Goal: Task Accomplishment & Management: Manage account settings

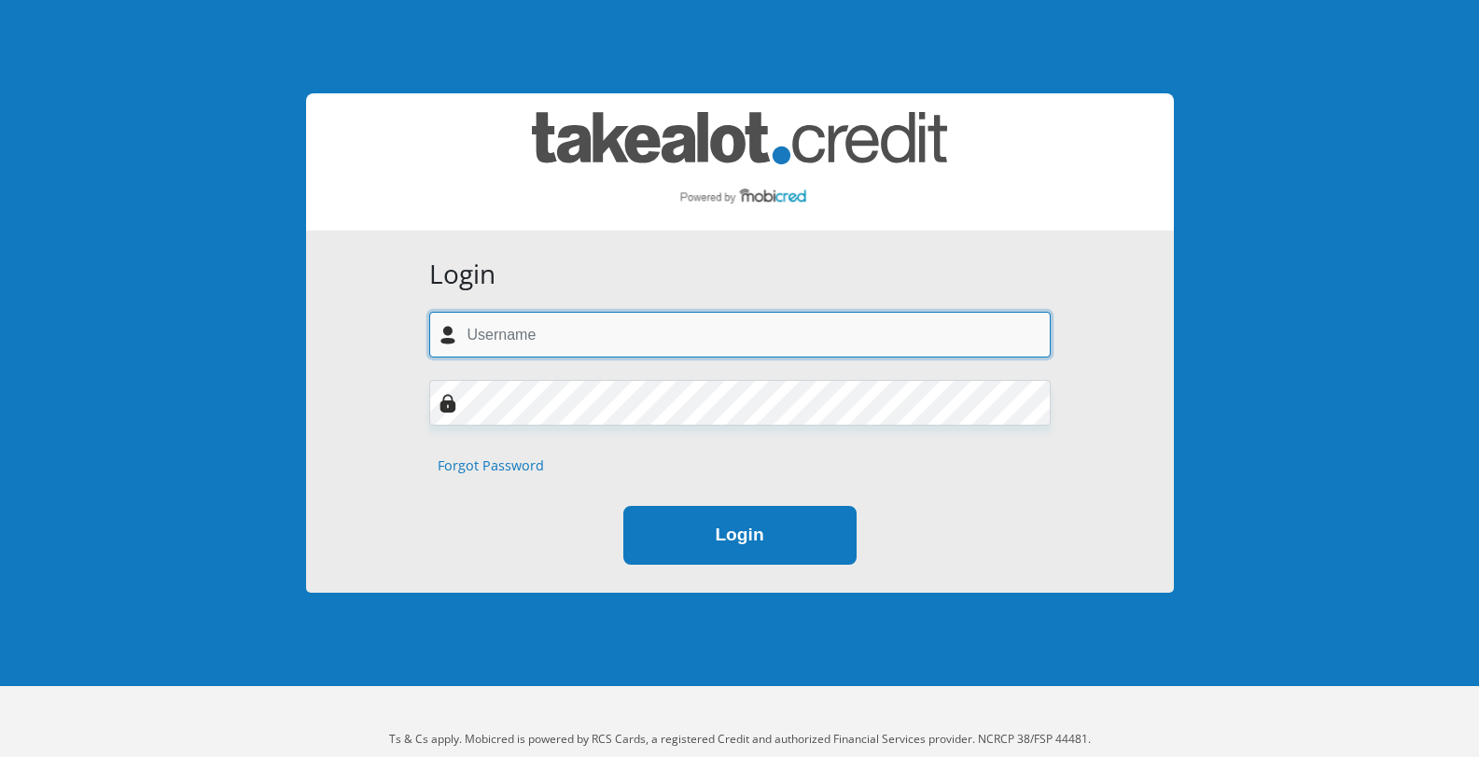
type input "guitaristinchrist@gmail.com"
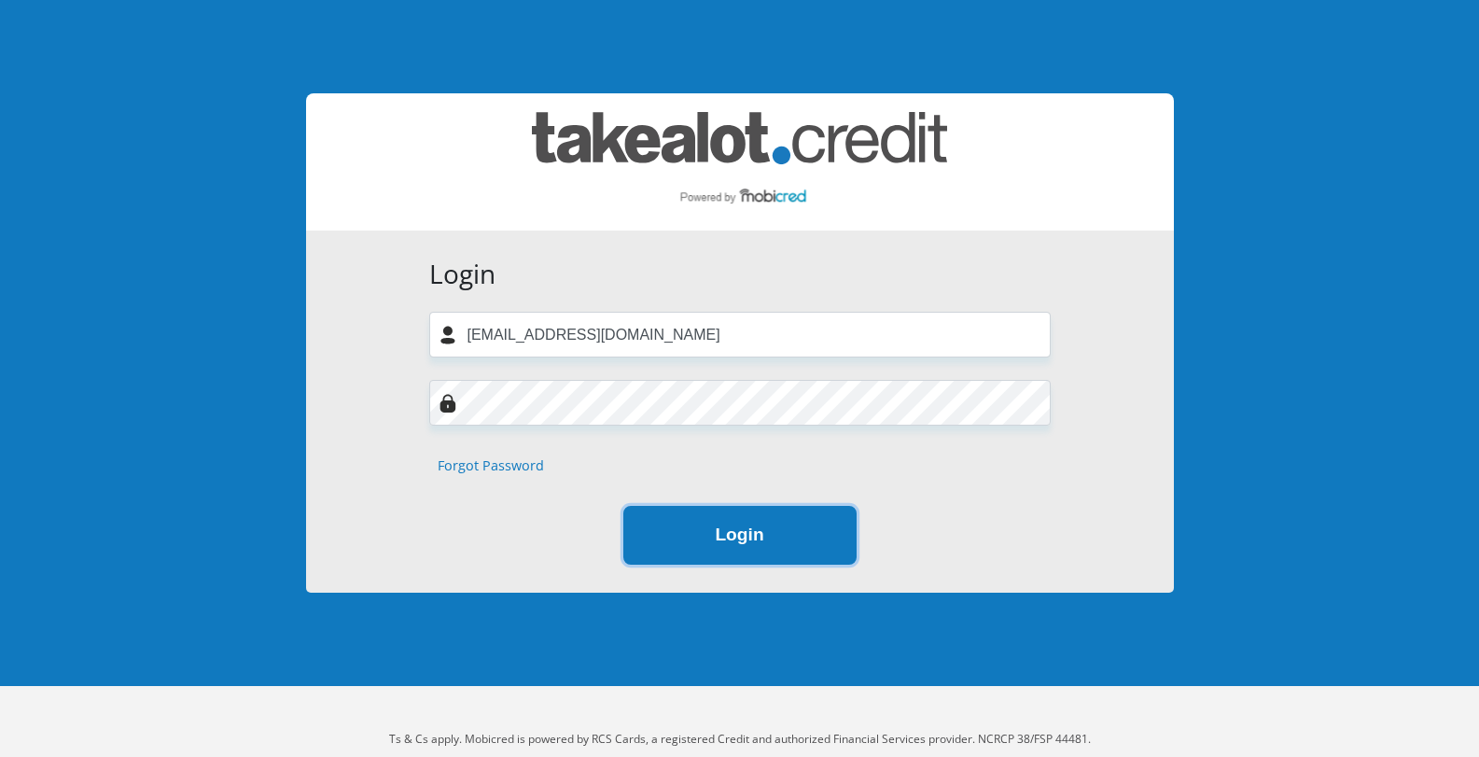
click at [727, 536] on button "Login" at bounding box center [739, 535] width 233 height 59
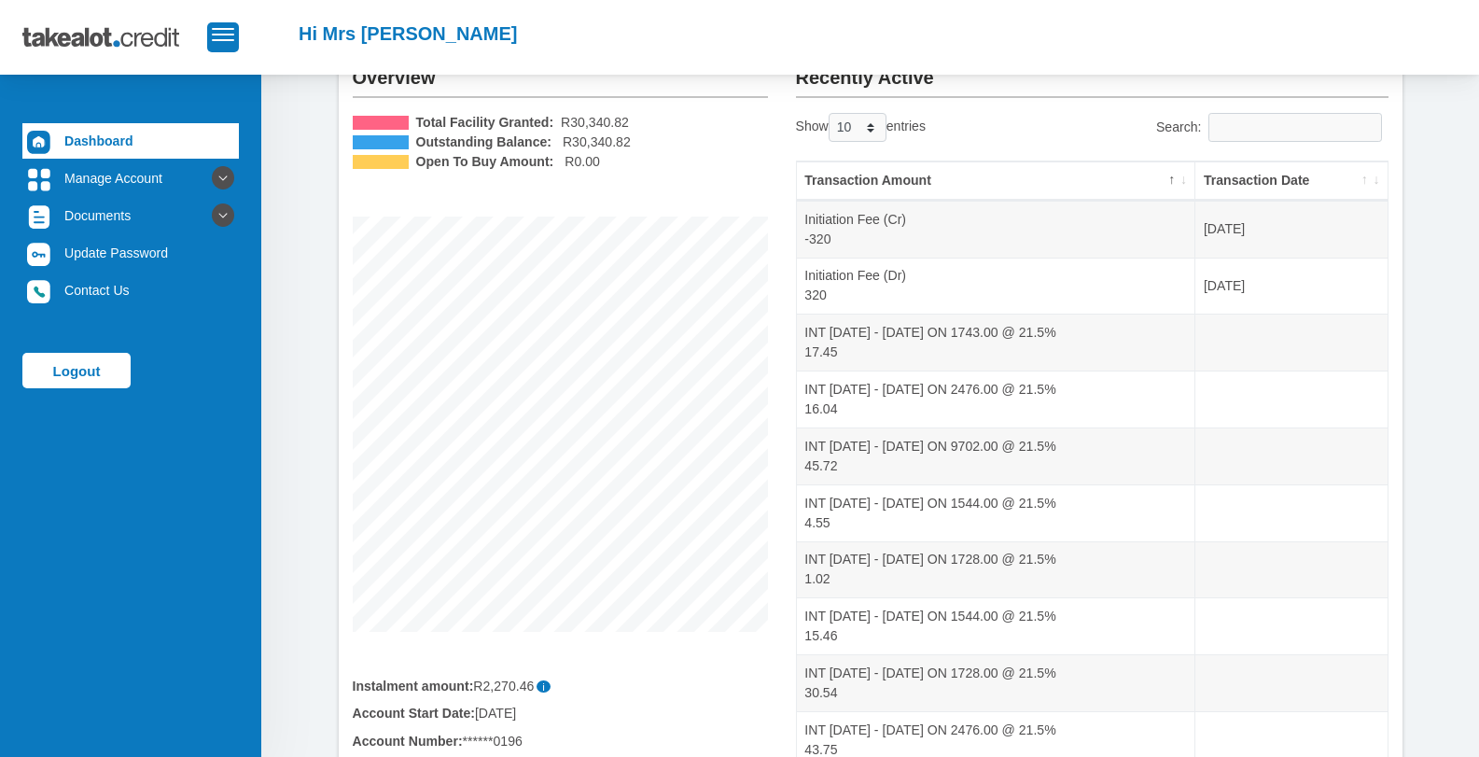
scroll to position [93, 0]
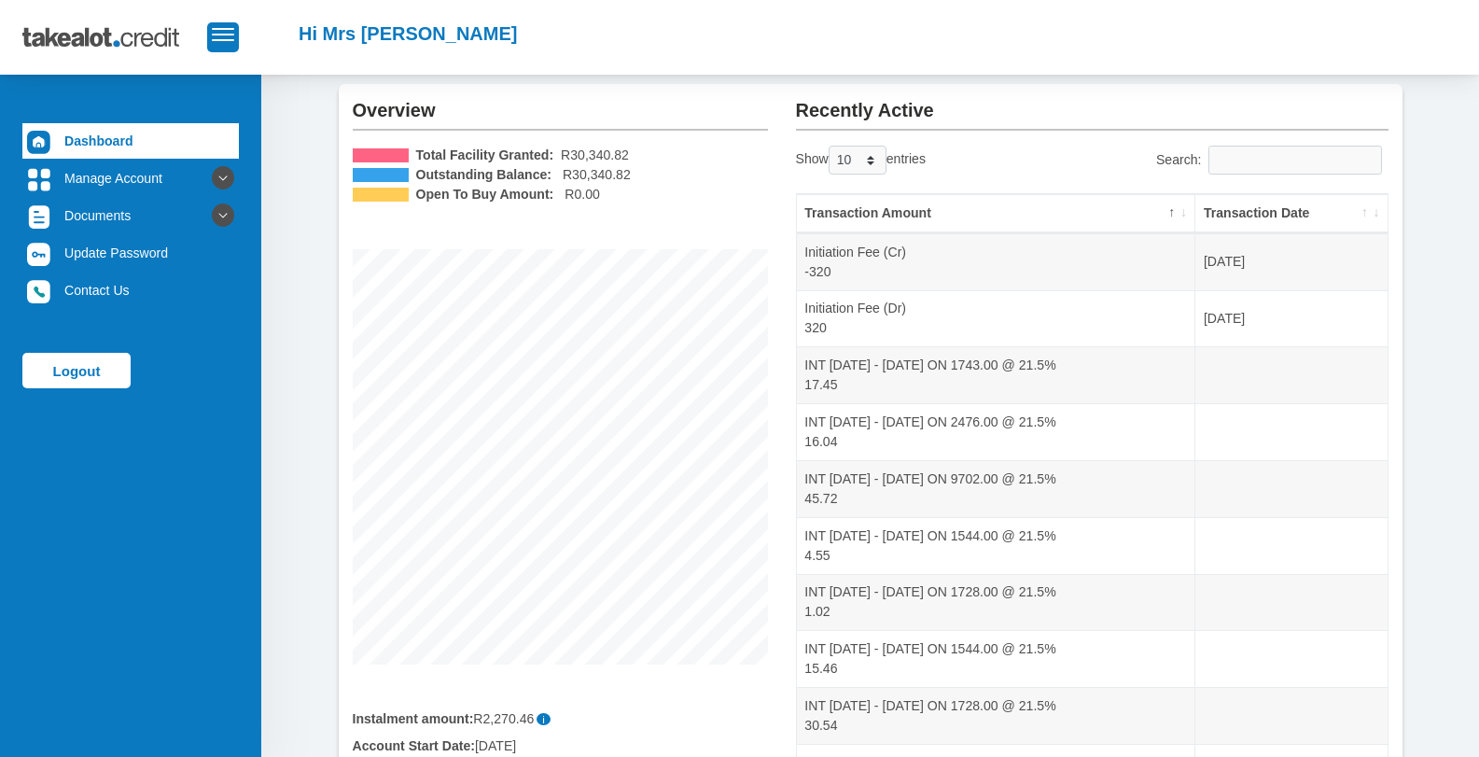
click at [1367, 213] on th "Transaction Date" at bounding box center [1290, 213] width 191 height 39
click at [1377, 210] on th "Transaction Date" at bounding box center [1290, 213] width 191 height 39
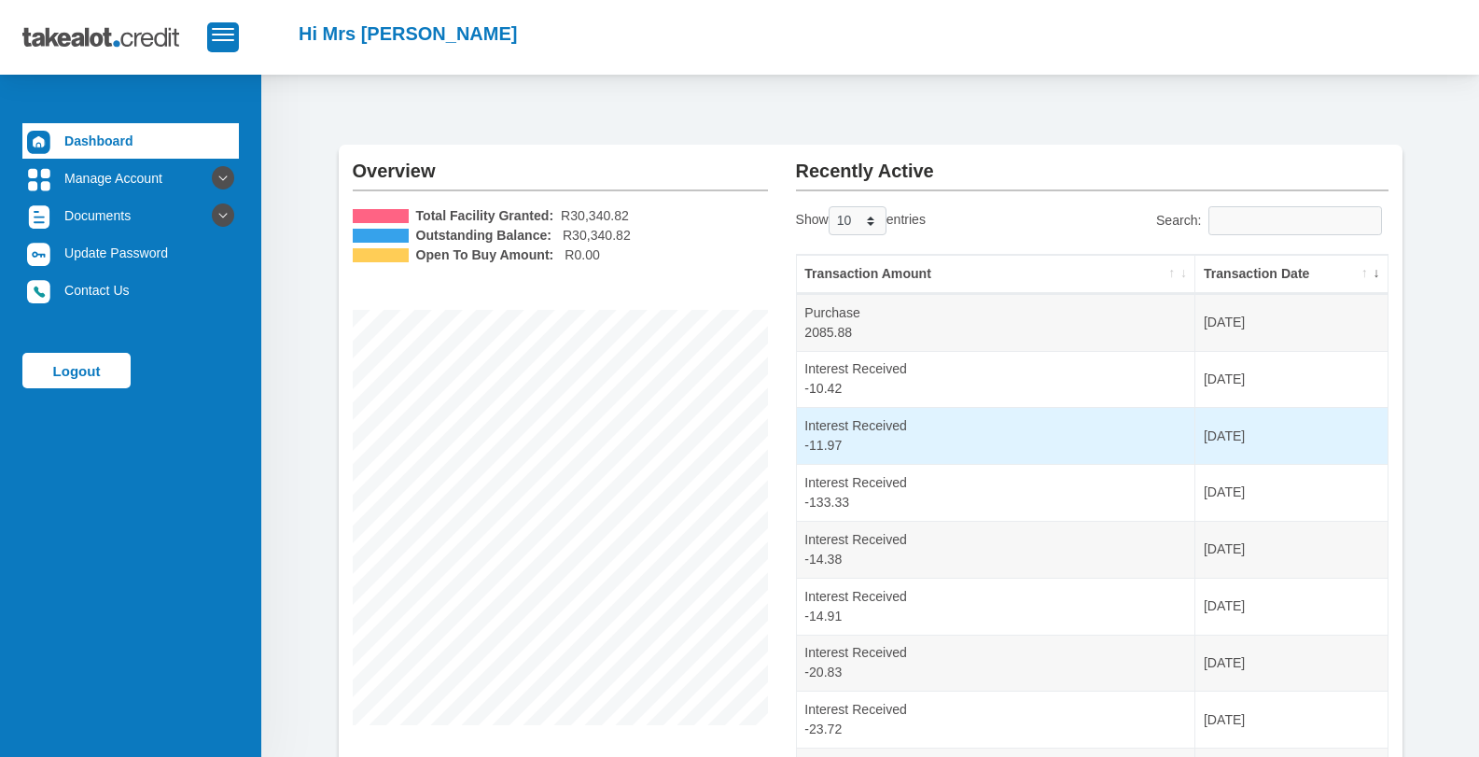
scroll to position [0, 0]
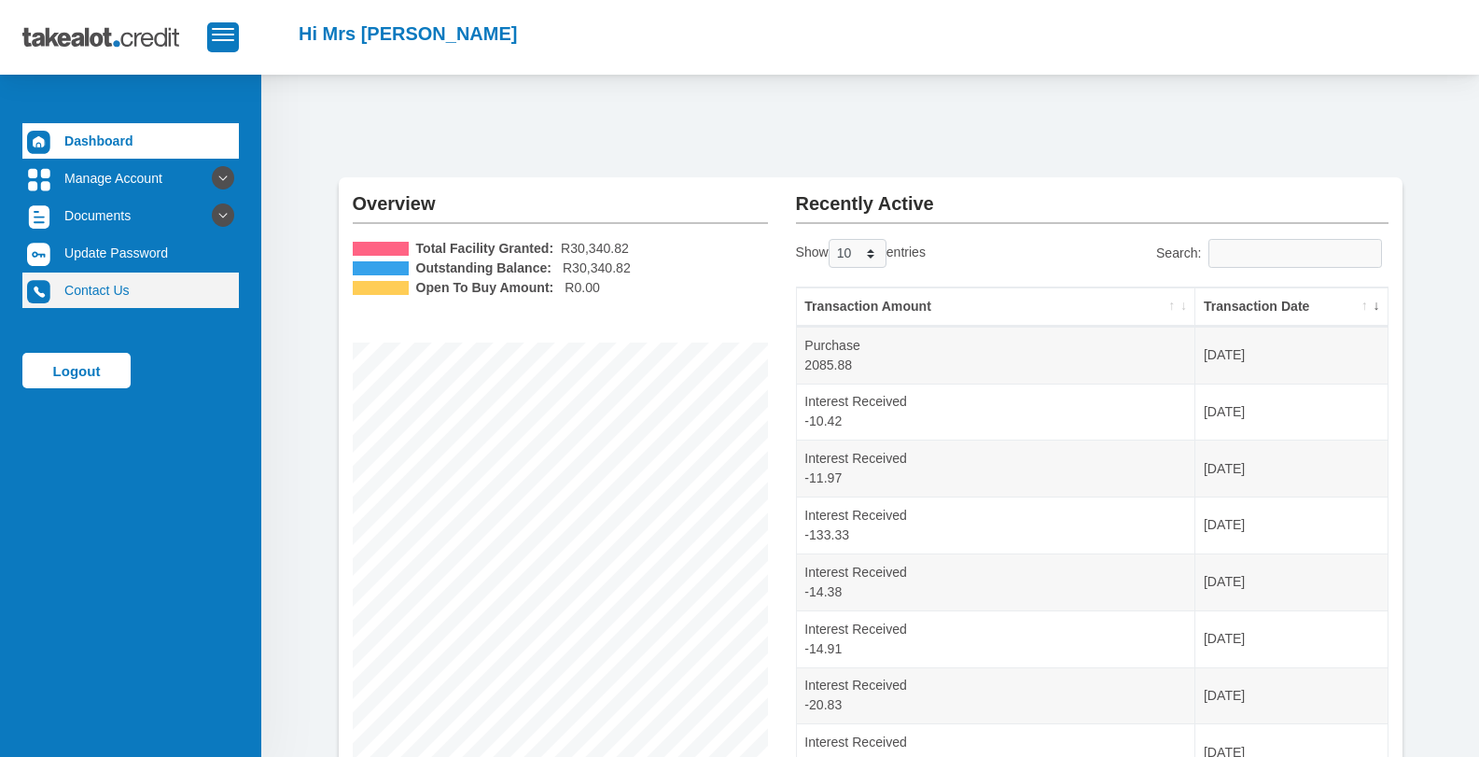
click at [103, 294] on link "Contact Us" at bounding box center [130, 289] width 216 height 35
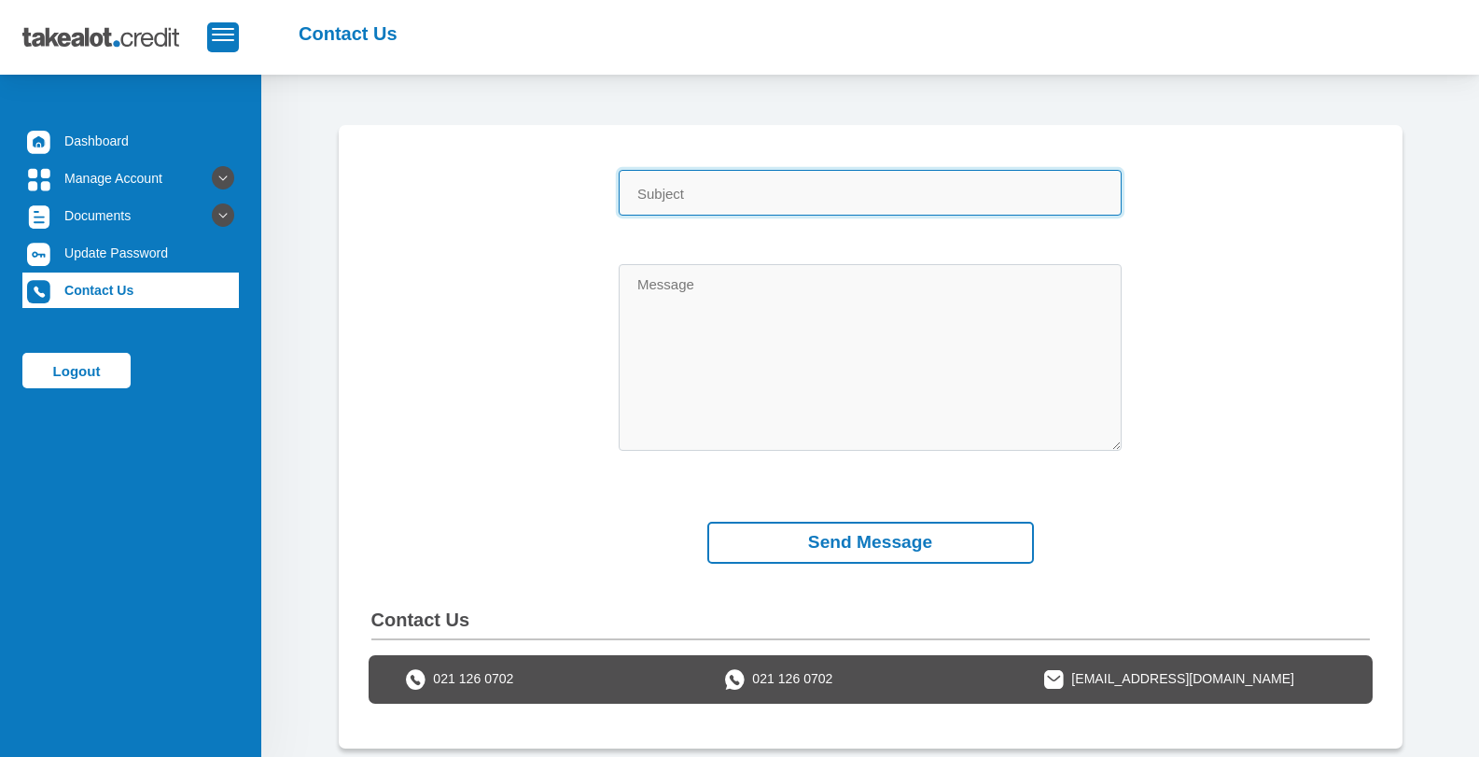
click at [719, 195] on input "Subject" at bounding box center [870, 193] width 503 height 46
type input "Payment"
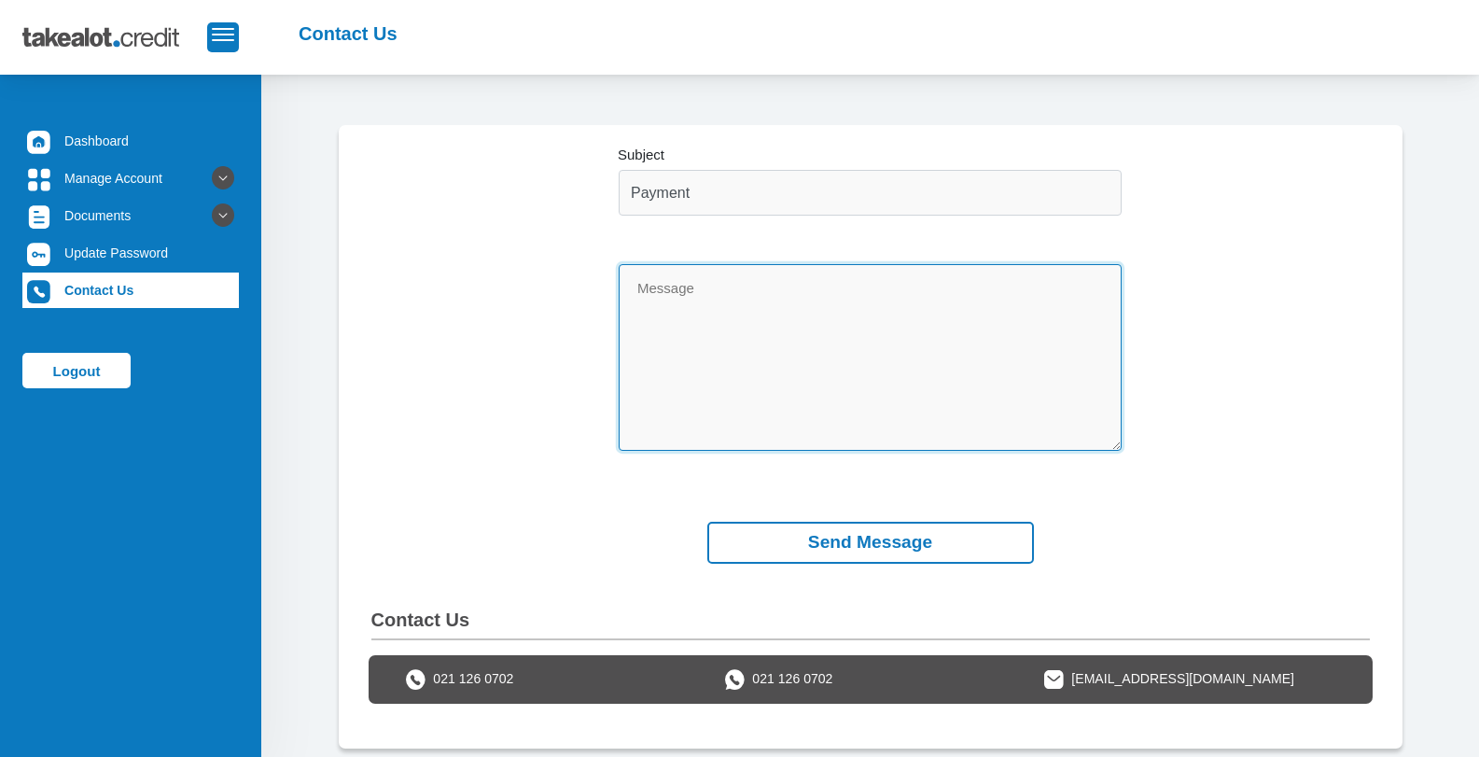
click at [709, 300] on textarea "Message" at bounding box center [870, 357] width 503 height 187
type textarea "F"
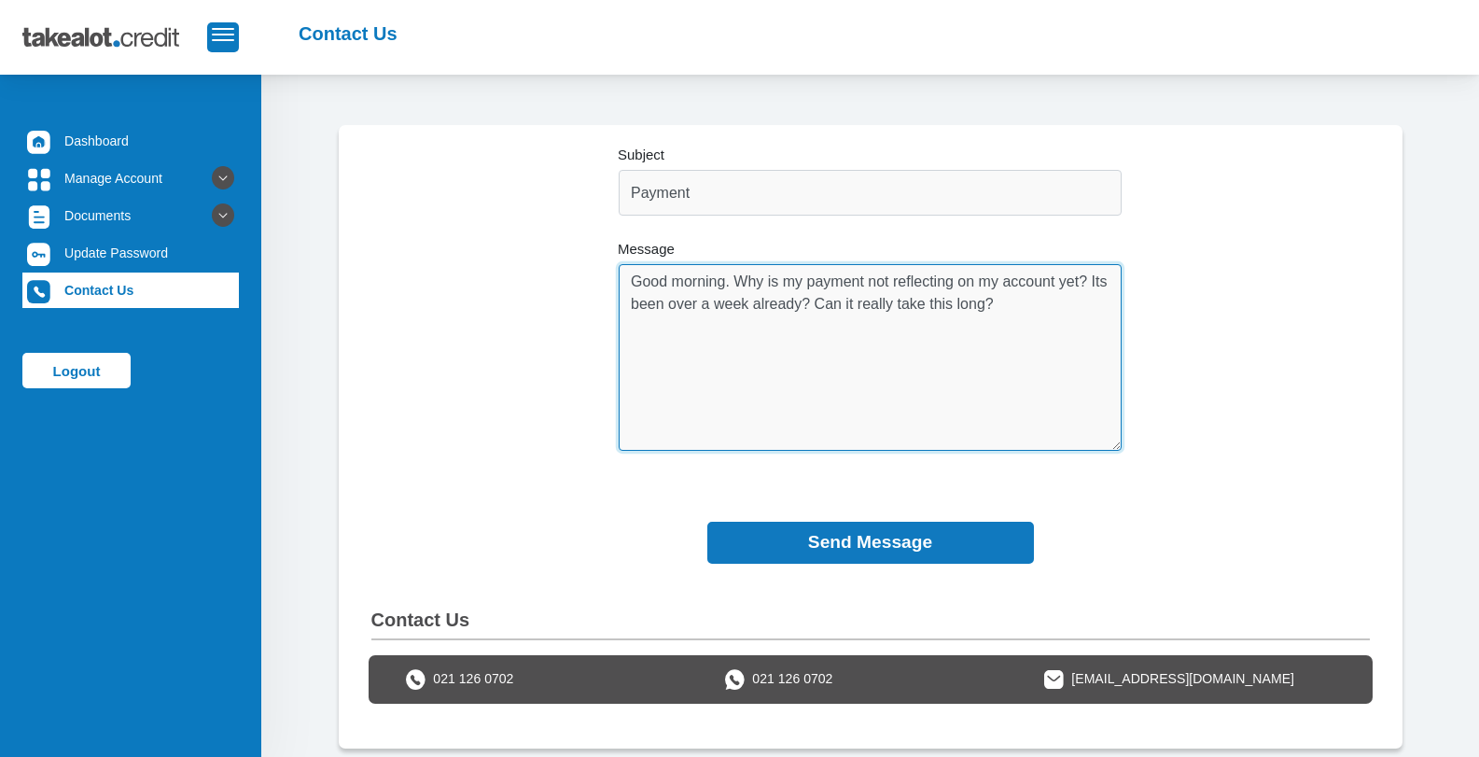
type textarea "Good morning. Why is my payment not reflecting on my account yet? Its been over…"
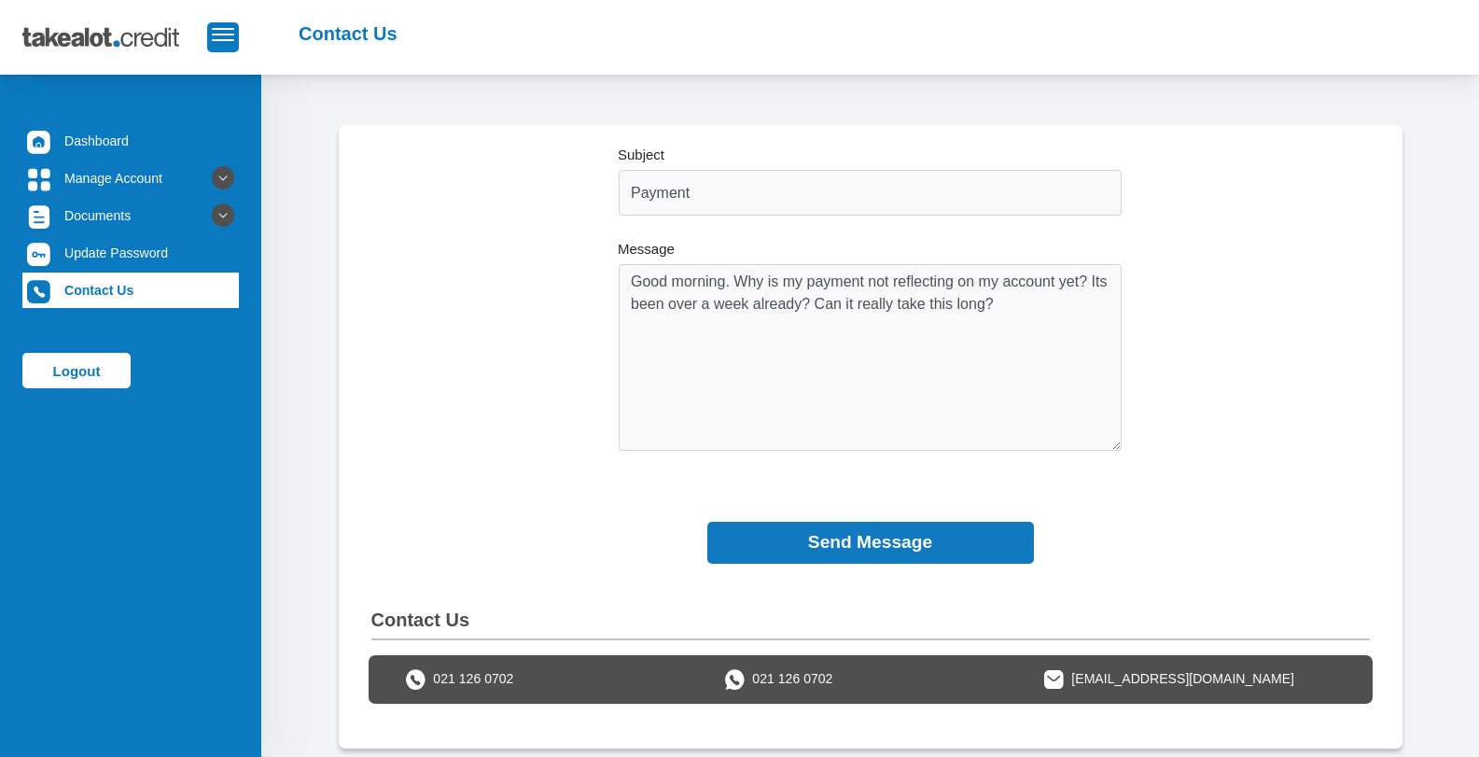
click at [900, 544] on button "Send Message" at bounding box center [870, 543] width 327 height 42
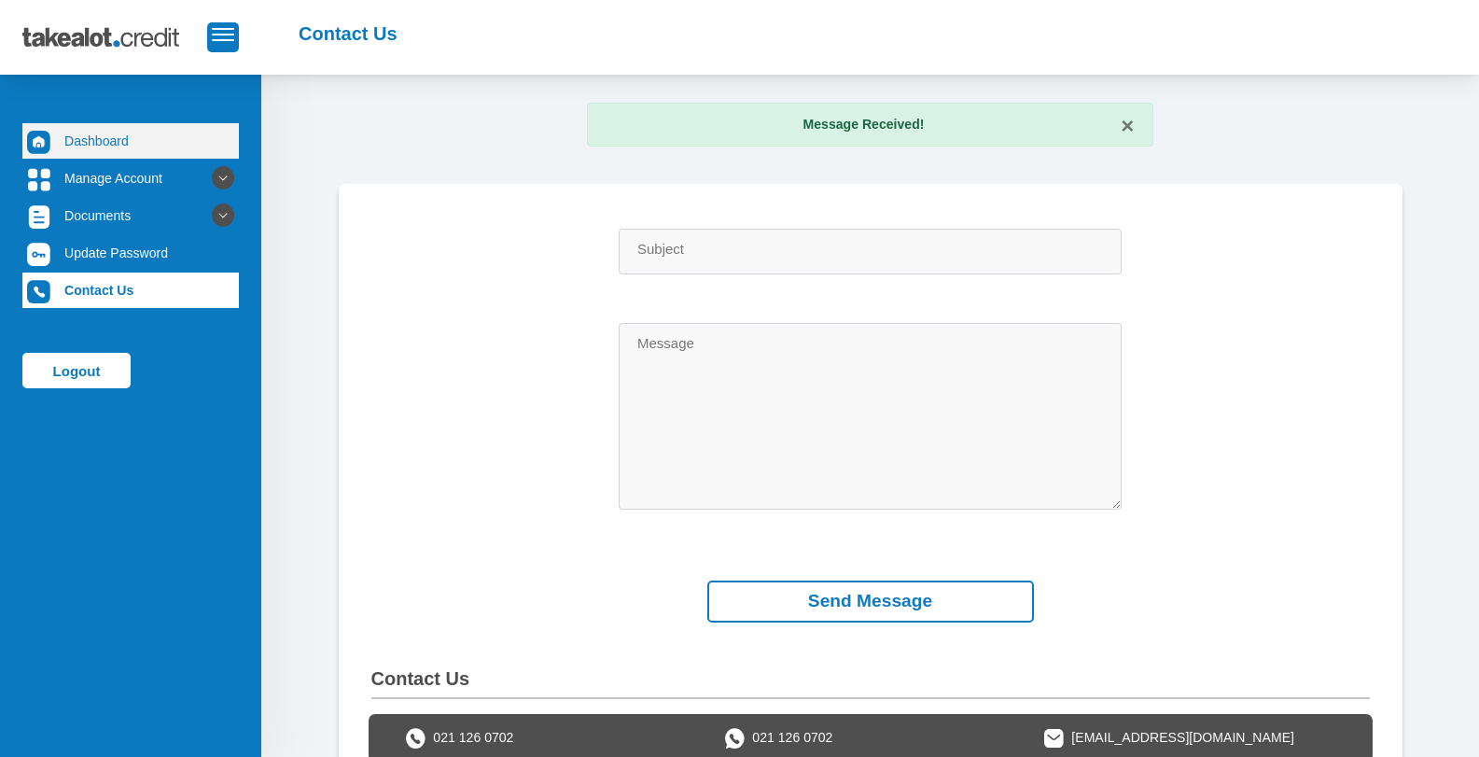
click at [102, 153] on link "Dashboard" at bounding box center [130, 140] width 216 height 35
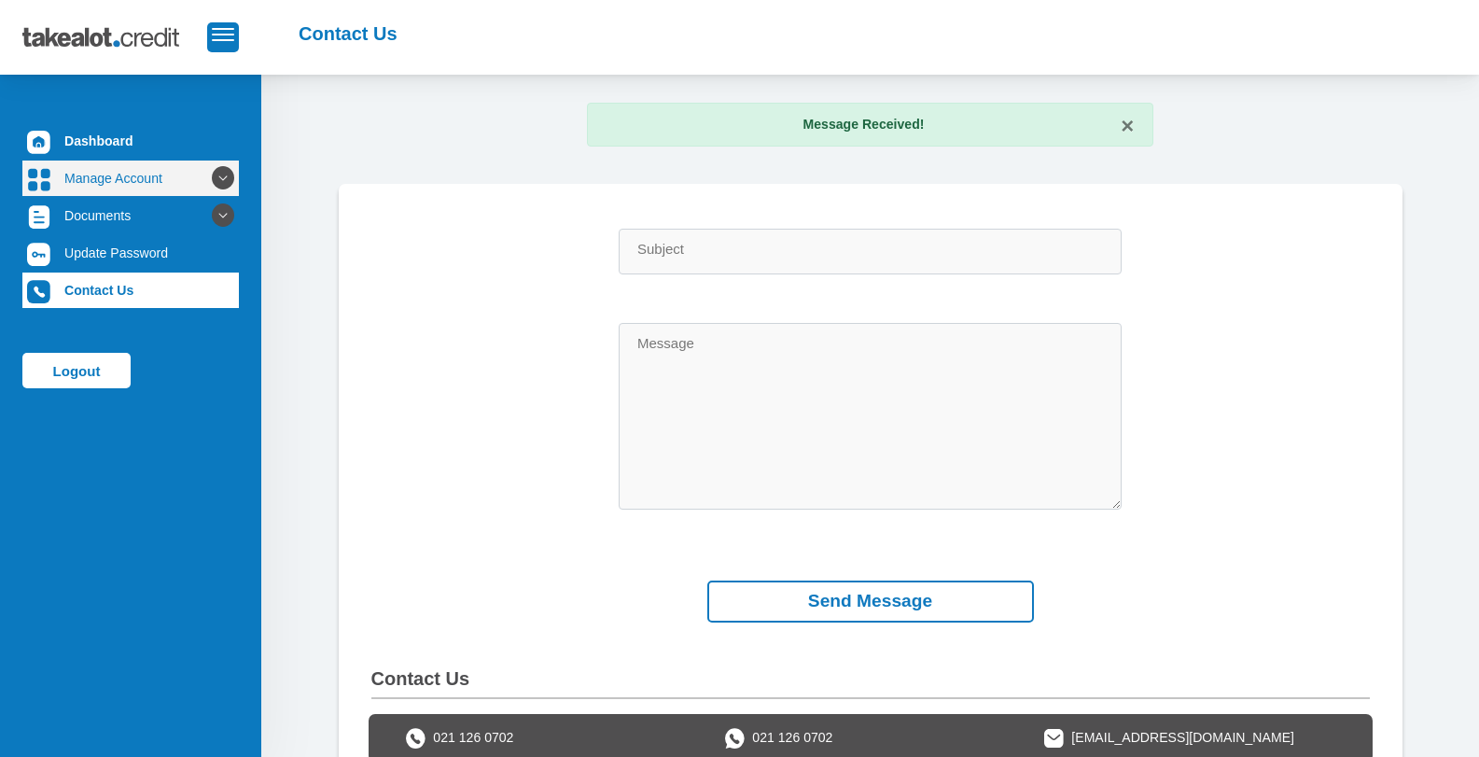
click at [207, 175] on icon at bounding box center [223, 178] width 32 height 32
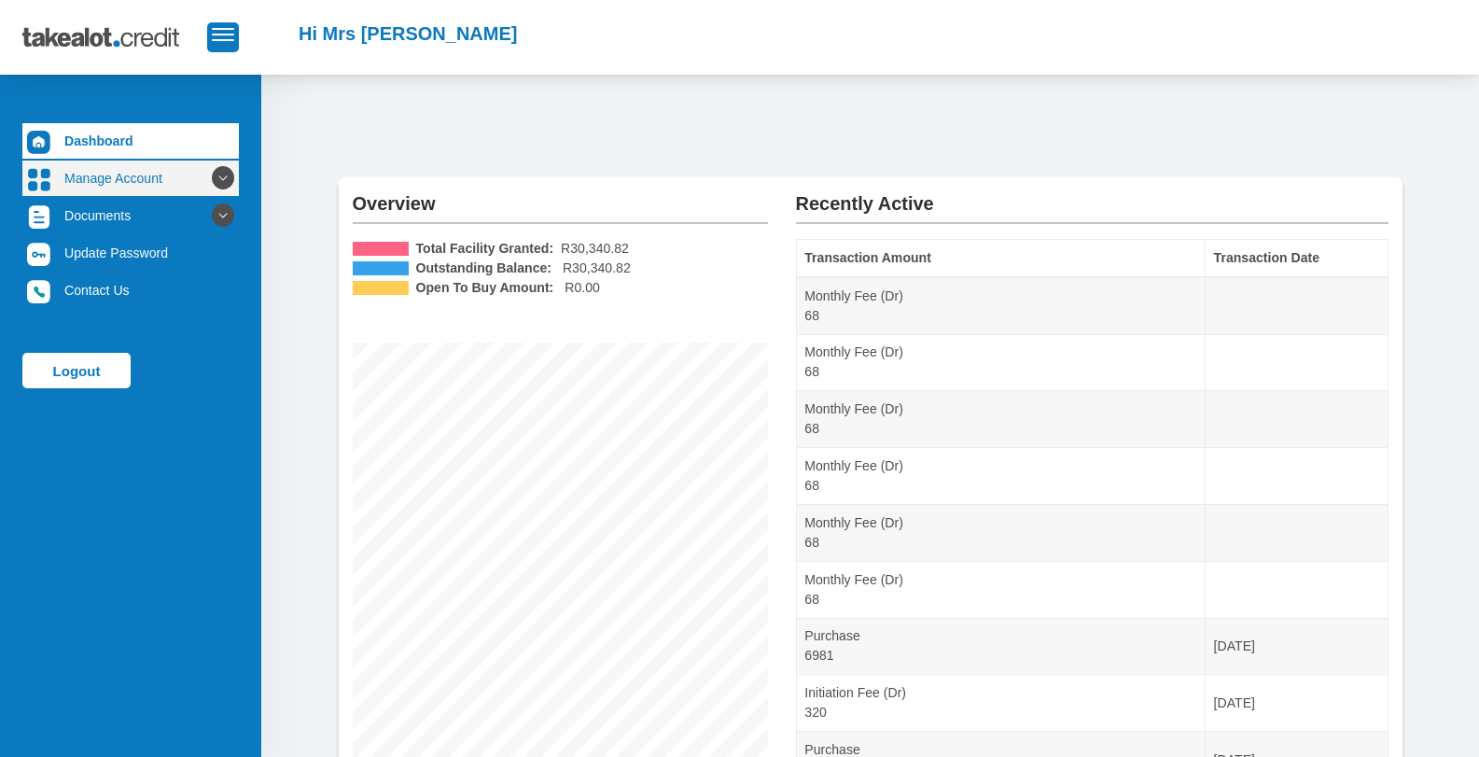
click at [214, 176] on icon at bounding box center [223, 178] width 32 height 32
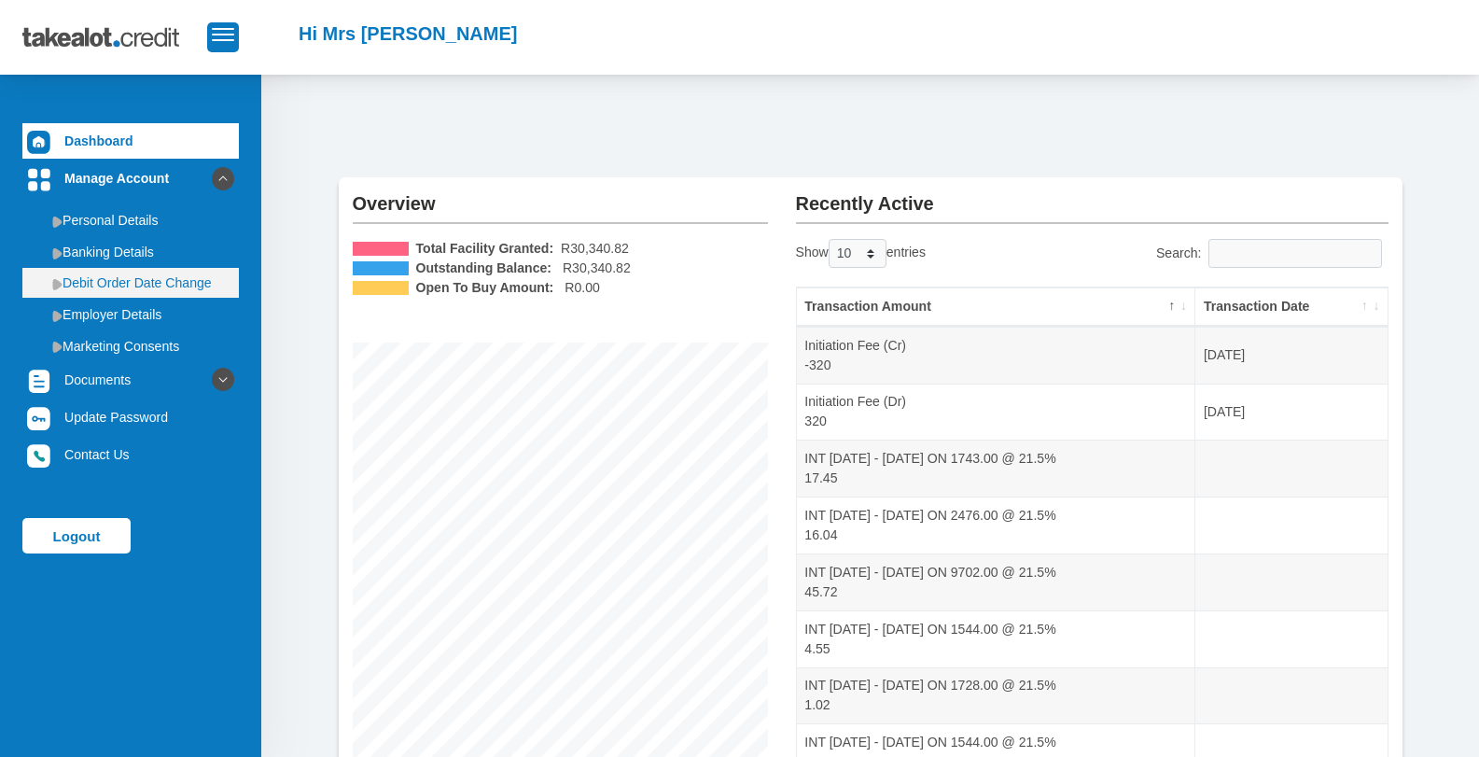
click at [129, 278] on link "Debit Order Date Change" at bounding box center [130, 283] width 216 height 30
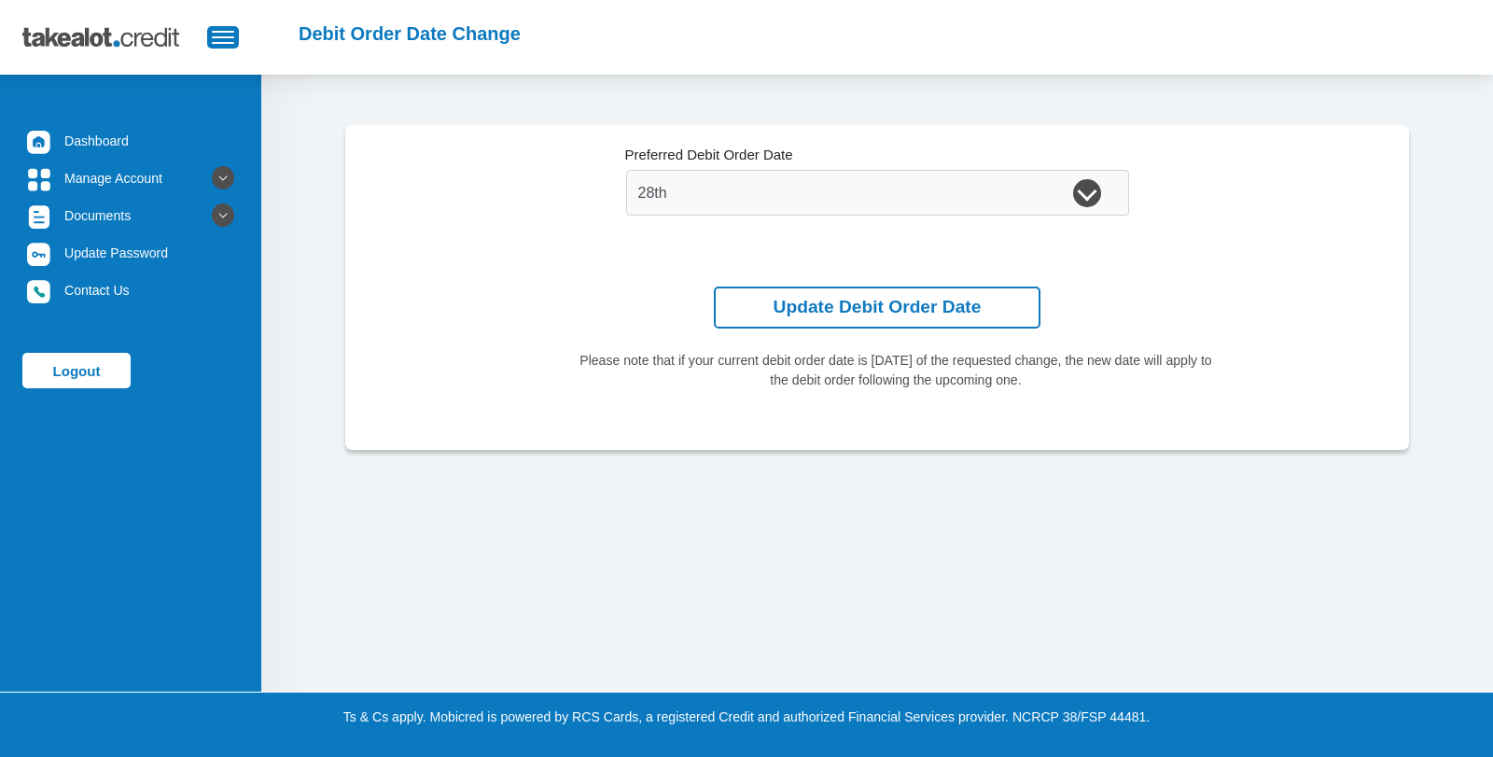
click at [1090, 190] on div "1st 2nd 3rd 4th 5th 7th 18th 19th 20th 21st 22nd 23rd 24th 25th 26th 27th 28th …" at bounding box center [877, 193] width 503 height 46
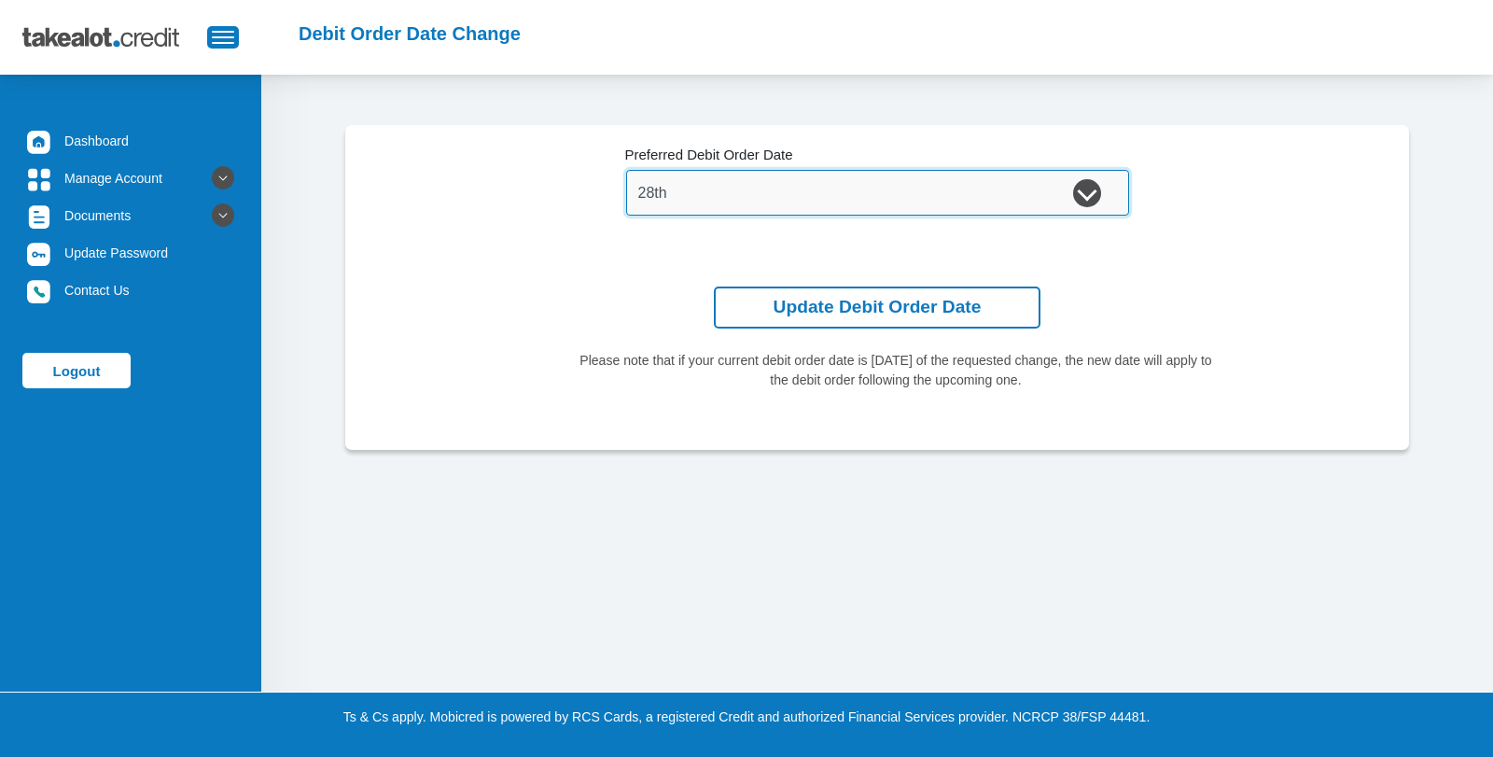
click at [866, 198] on select "1st 2nd 3rd 4th 5th 7th 18th 19th 20th 21st 22nd 23rd 24th 25th 26th 27th 28th …" at bounding box center [877, 193] width 503 height 46
select select "26"
click at [626, 170] on select "1st 2nd 3rd 4th 5th 7th 18th 19th 20th 21st 22nd 23rd 24th 25th 26th 27th 28th …" at bounding box center [877, 193] width 503 height 46
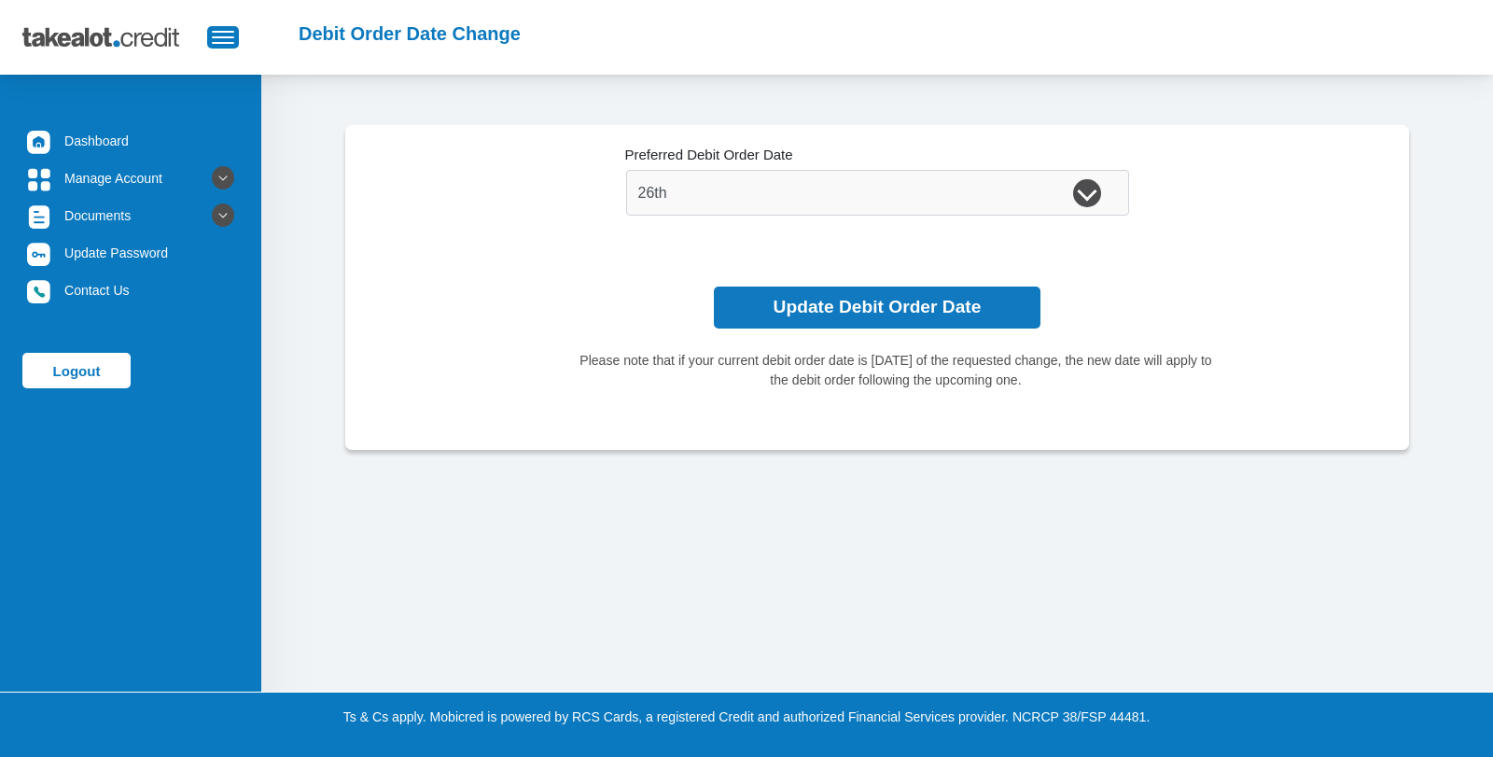
click at [875, 306] on button "Update Debit Order Date" at bounding box center [877, 307] width 327 height 42
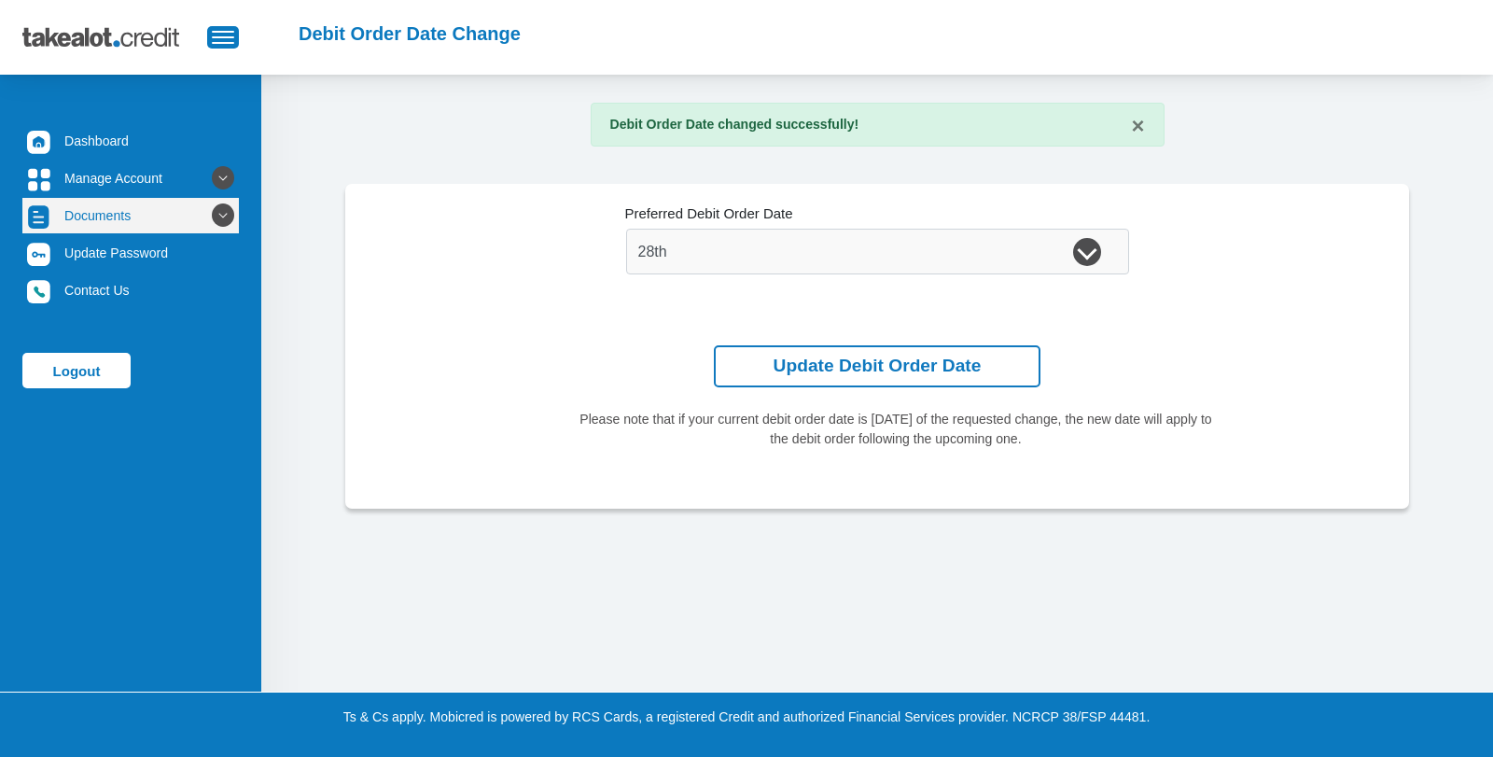
click at [103, 220] on link "Documents" at bounding box center [130, 215] width 216 height 35
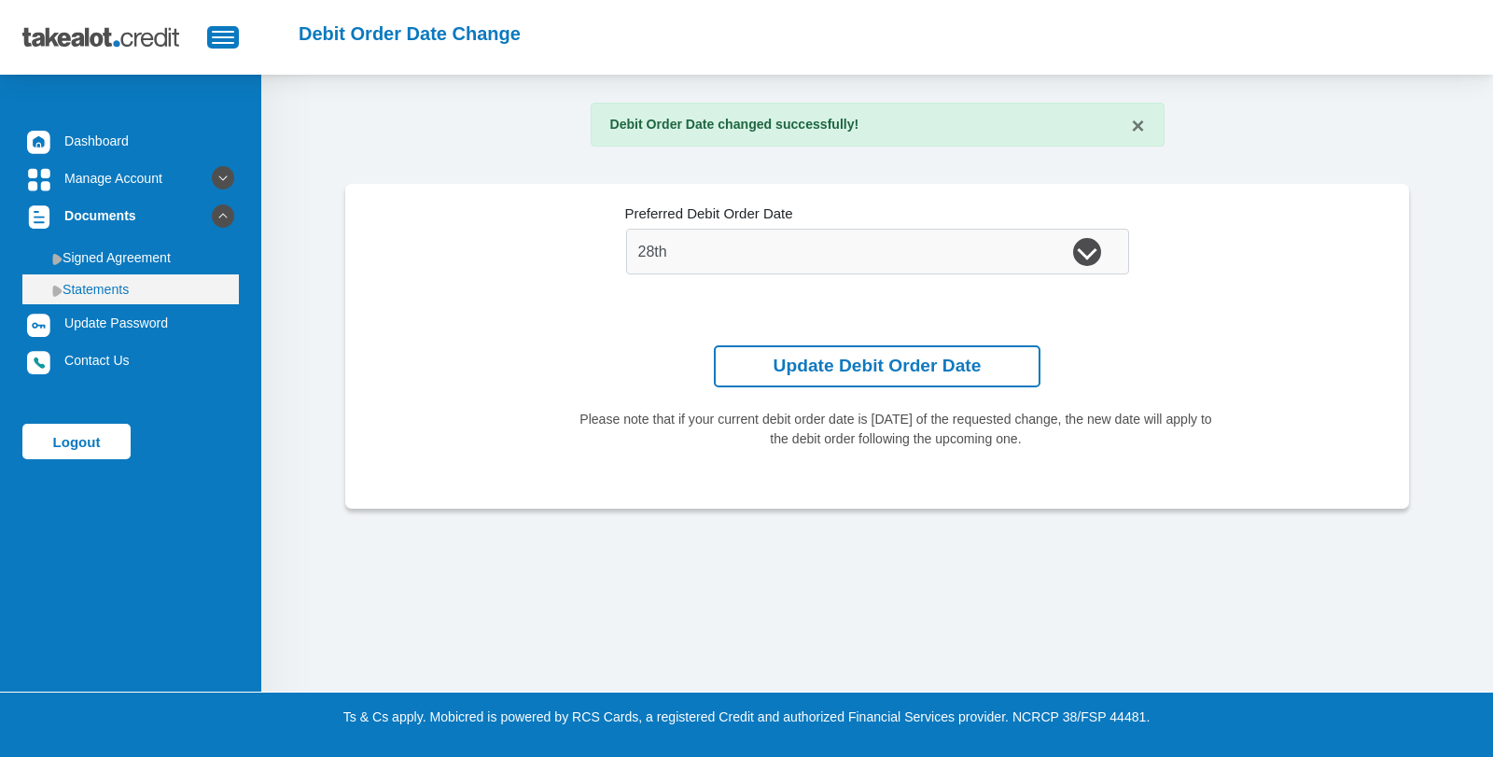
click at [107, 286] on link "Statements" at bounding box center [130, 289] width 216 height 30
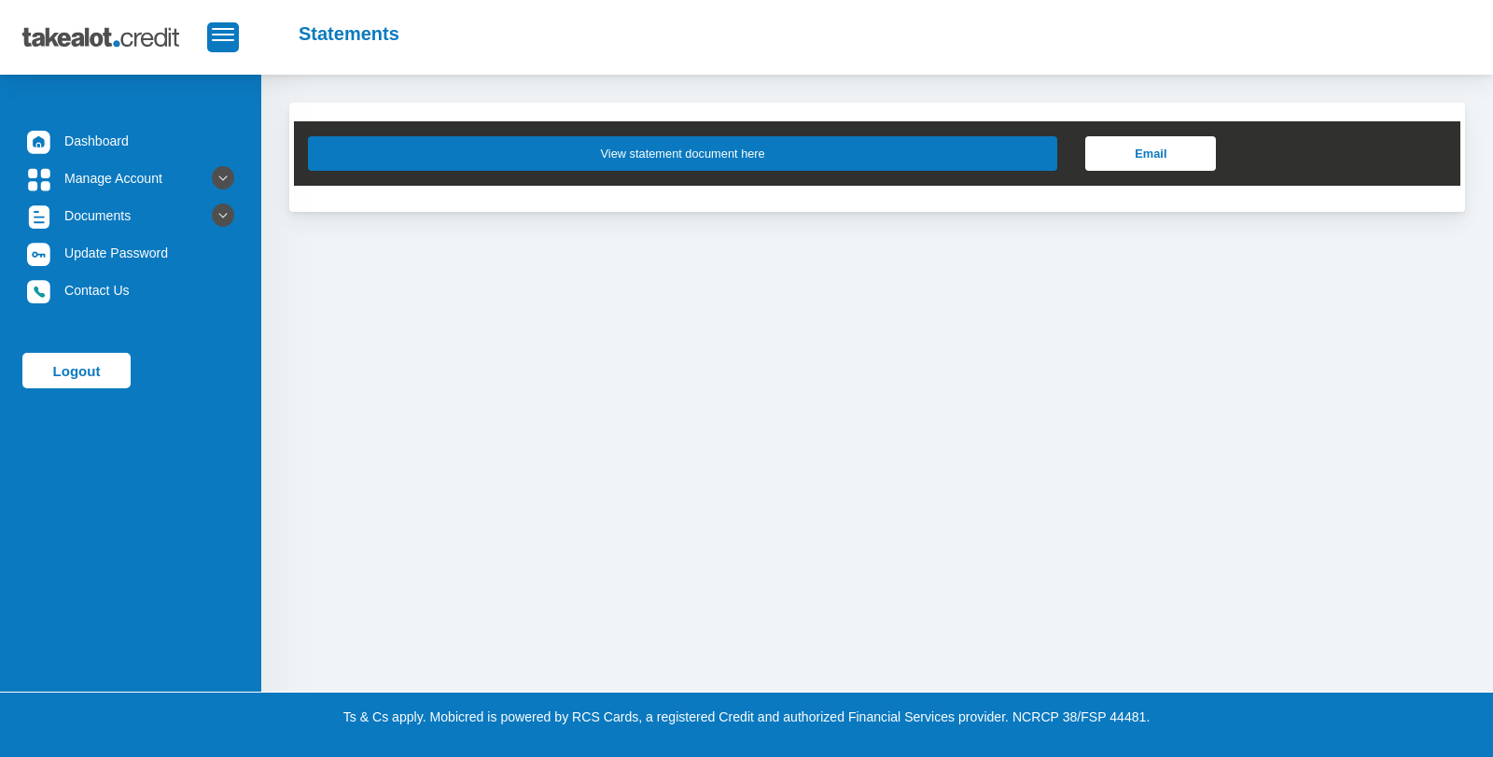
click at [716, 163] on button "View statement document here" at bounding box center [682, 153] width 749 height 35
